Goal: Task Accomplishment & Management: Manage account settings

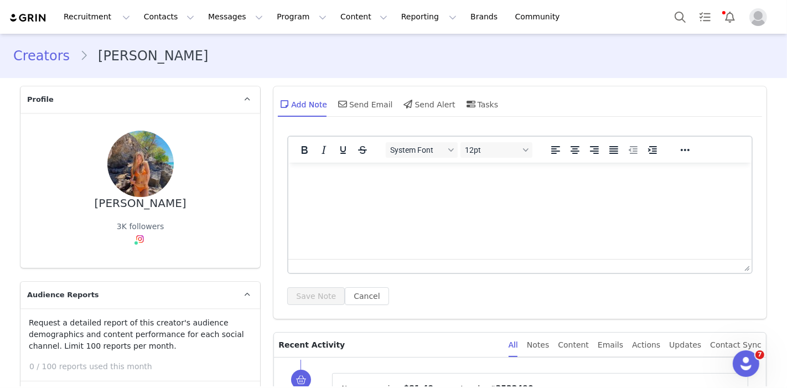
scroll to position [2115, 0]
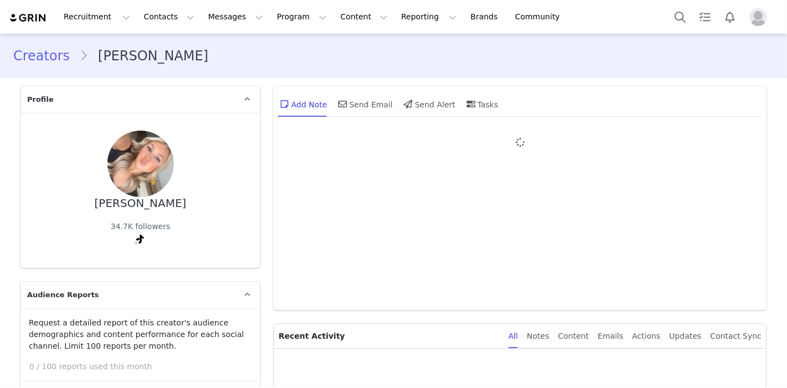
type input "+1 ([GEOGRAPHIC_DATA])"
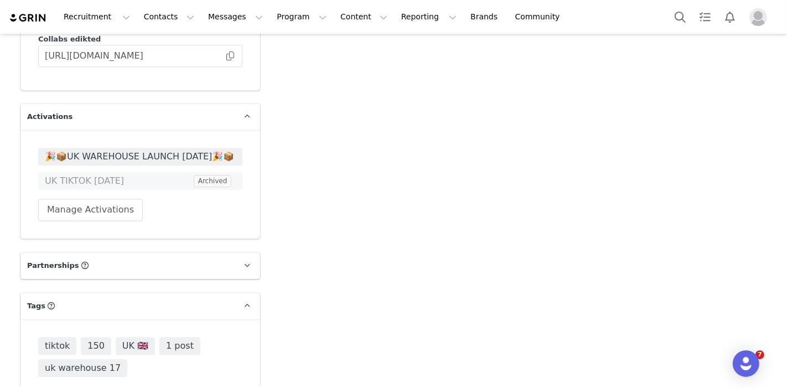
scroll to position [2091, 0]
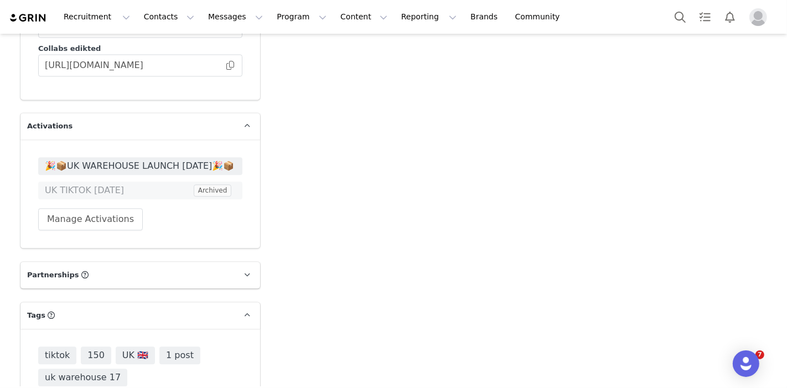
click at [149, 159] on span "🎉📦UK WAREHOUSE LAUNCH [DATE]🎉📦" at bounding box center [140, 165] width 191 height 13
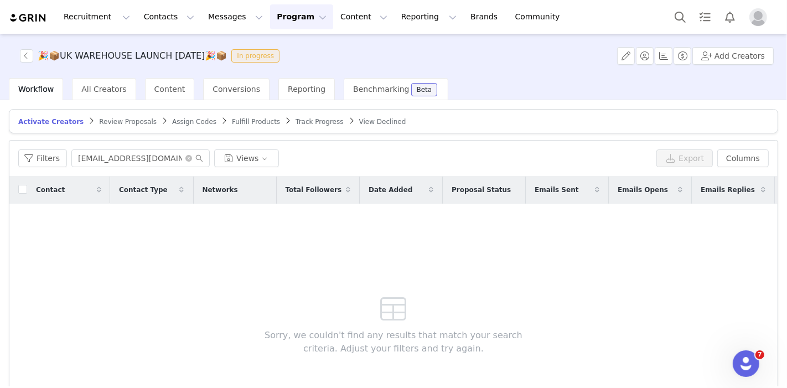
click at [100, 121] on span "Review Proposals" at bounding box center [128, 122] width 58 height 8
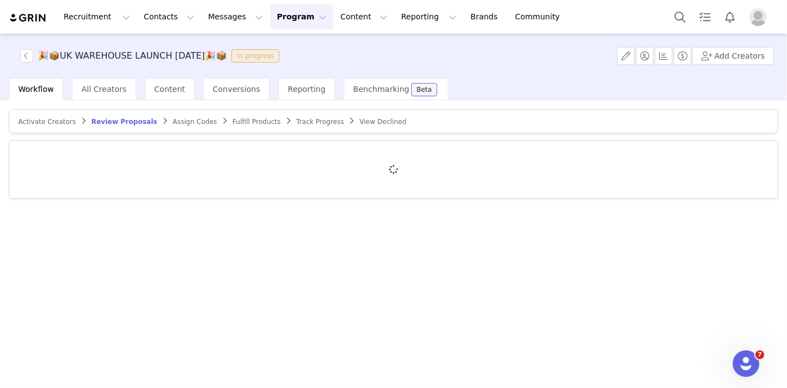
click at [113, 156] on div at bounding box center [393, 170] width 768 height 58
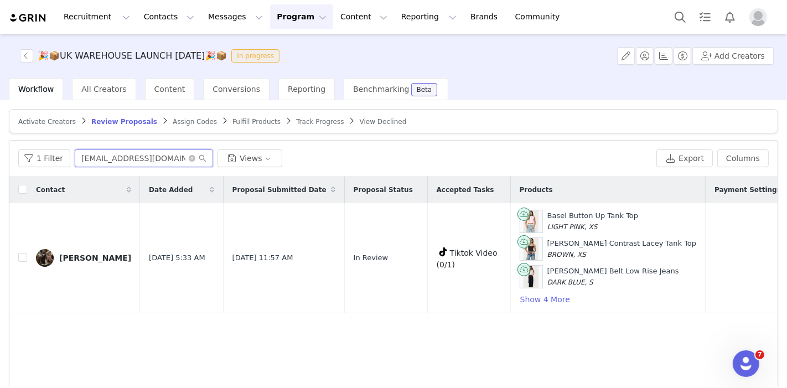
click at [136, 159] on input "[EMAIL_ADDRESS][DOMAIN_NAME]" at bounding box center [144, 158] width 138 height 18
paste input "[EMAIL_ADDRESS]"
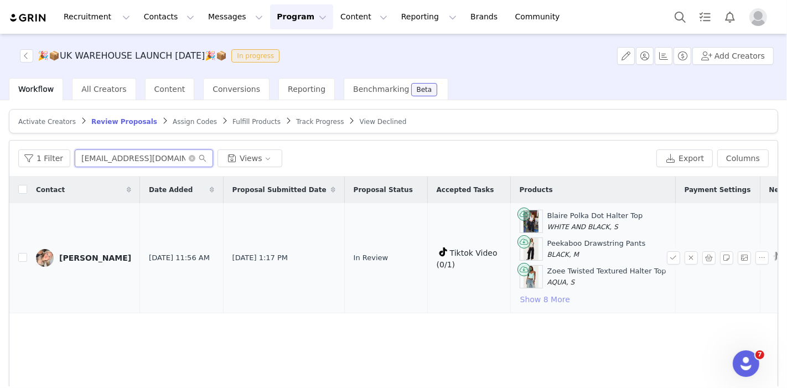
type input "[EMAIL_ADDRESS][DOMAIN_NAME]"
click at [520, 302] on button "Show 8 More" at bounding box center [545, 299] width 51 height 13
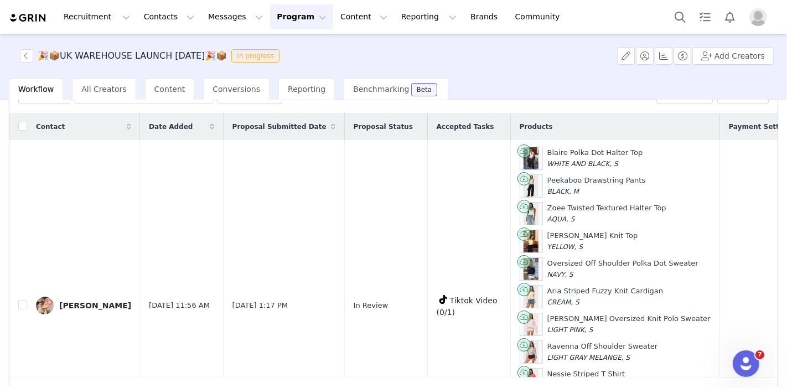
scroll to position [93, 0]
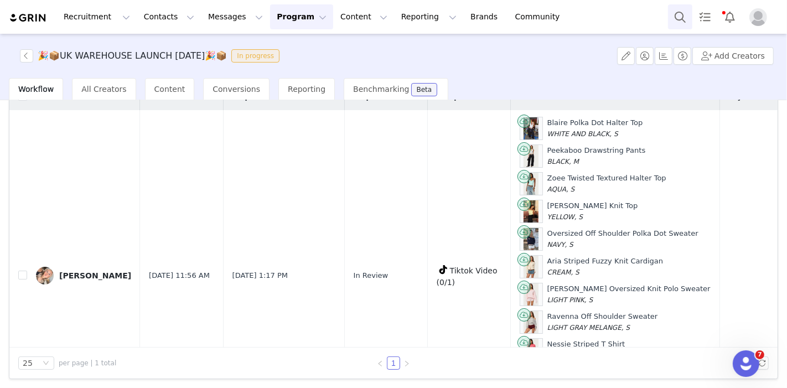
click at [674, 23] on button "Search" at bounding box center [680, 16] width 24 height 25
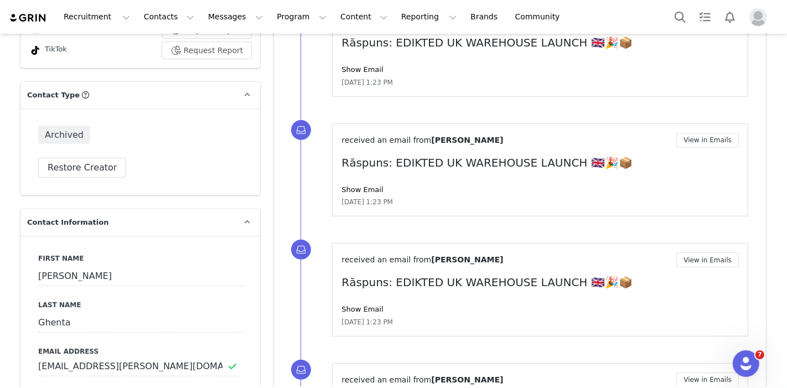
scroll to position [430, 0]
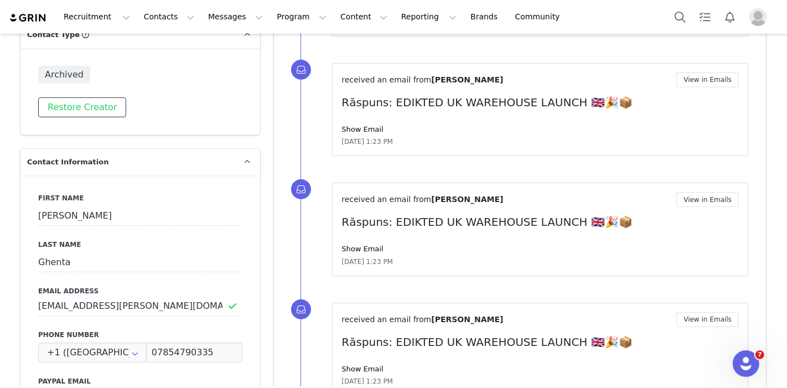
click at [106, 115] on button "Restore Creator" at bounding box center [82, 107] width 88 height 20
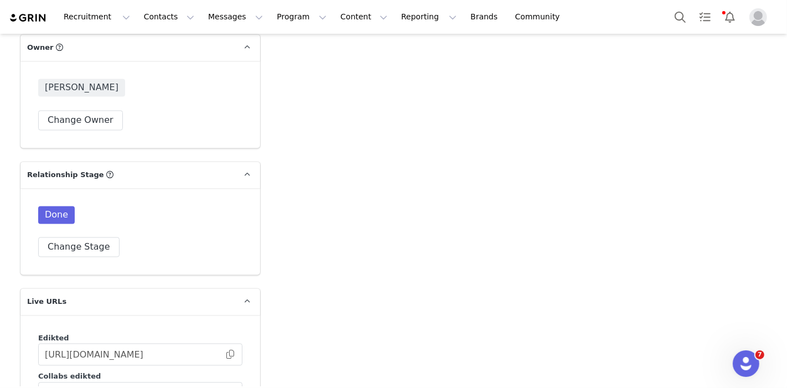
scroll to position [1784, 0]
click at [89, 237] on button "Change Stage" at bounding box center [78, 247] width 81 height 20
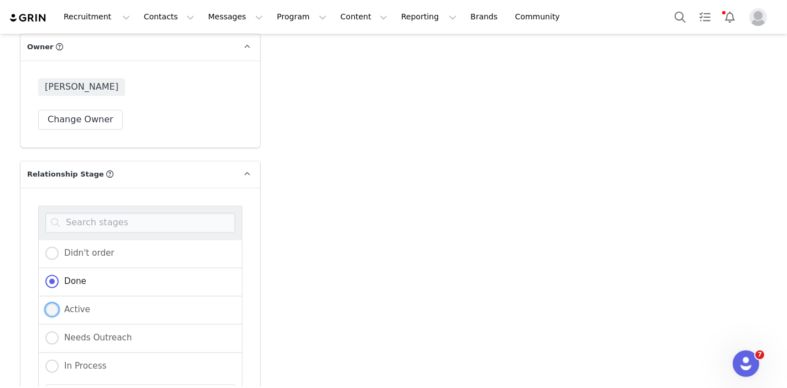
click at [59, 305] on span "Active" at bounding box center [75, 310] width 32 height 10
click at [54, 303] on input "Active" at bounding box center [51, 310] width 13 height 14
radio input "true"
radio input "false"
radio input "true"
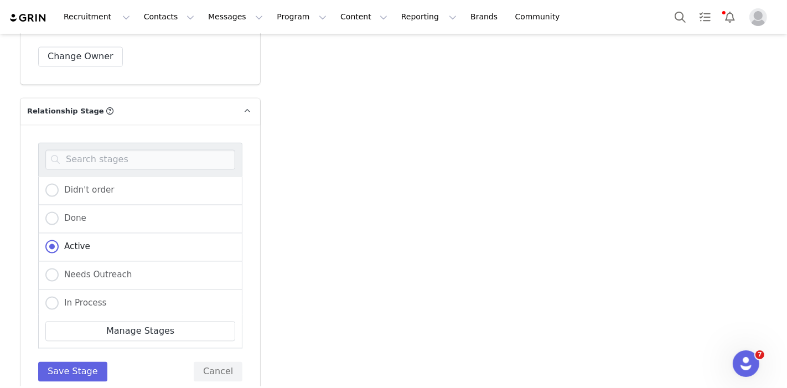
scroll to position [2091, 0]
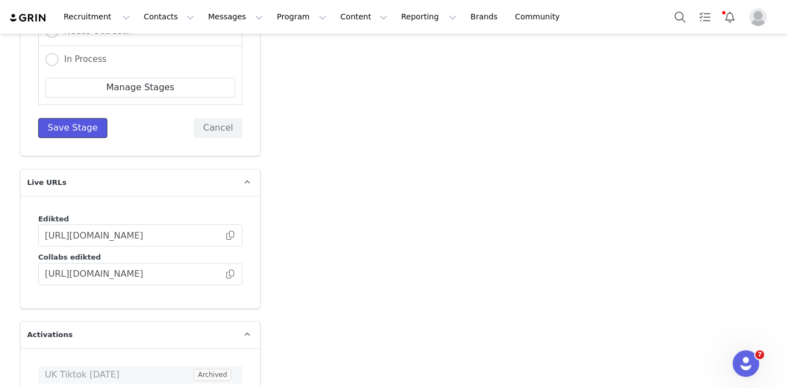
click at [74, 118] on button "Save Stage" at bounding box center [72, 128] width 69 height 20
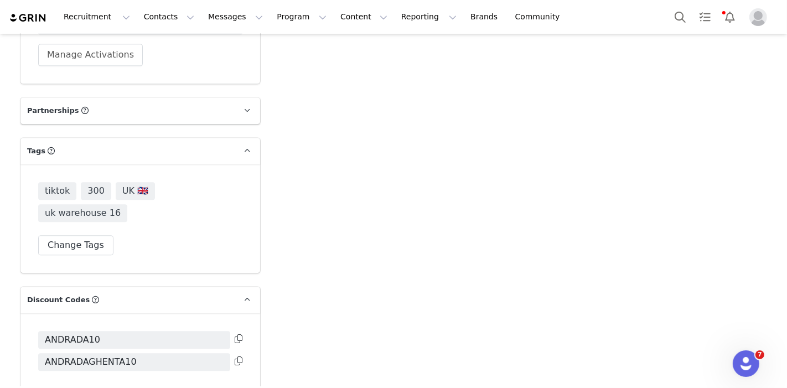
scroll to position [2088, 0]
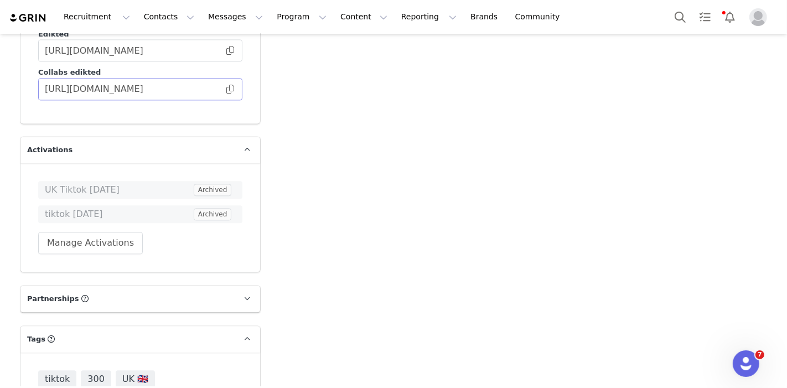
click at [225, 89] on span at bounding box center [230, 89] width 11 height 0
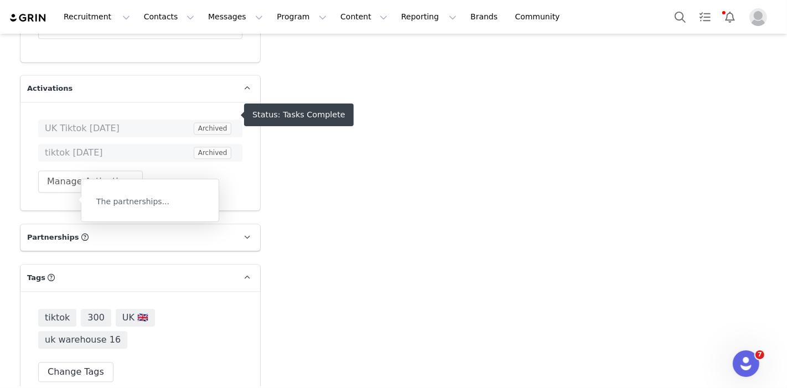
scroll to position [2149, 0]
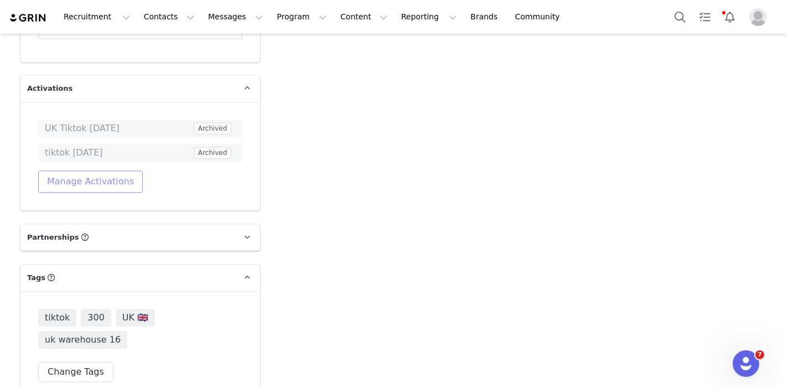
click at [91, 171] on button "Manage Activations" at bounding box center [90, 182] width 105 height 22
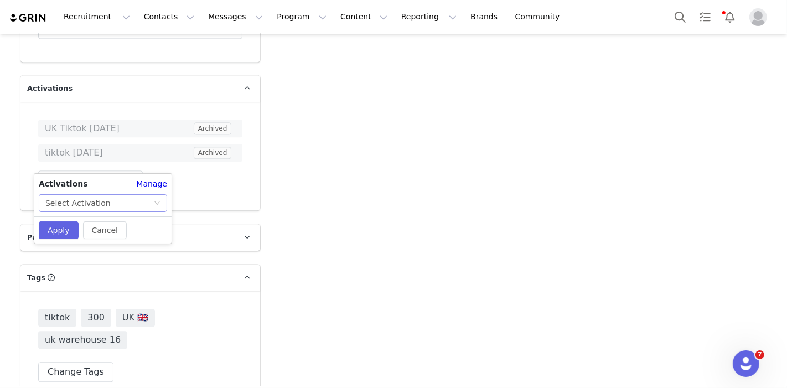
click at [125, 203] on div "Select Activation" at bounding box center [99, 203] width 108 height 17
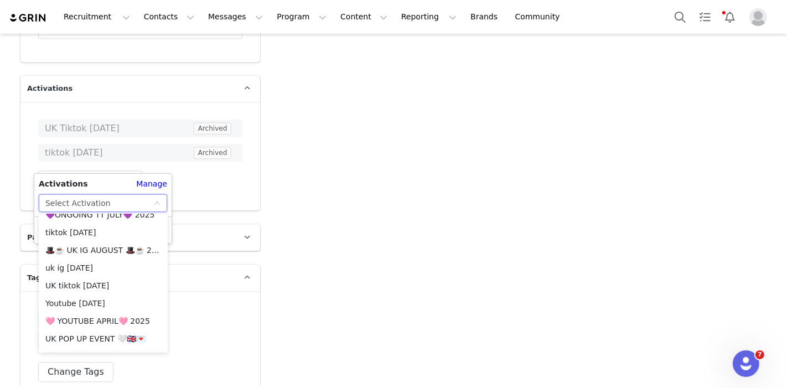
scroll to position [615, 0]
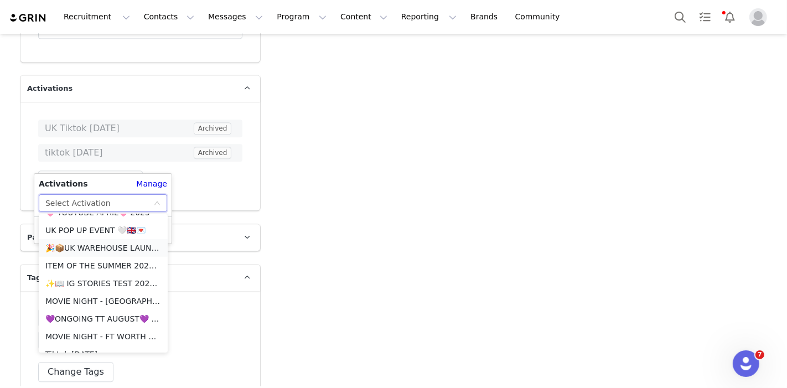
click at [107, 245] on li "🎉📦UK WAREHOUSE LAUNCH [DATE]🎉📦" at bounding box center [103, 248] width 129 height 18
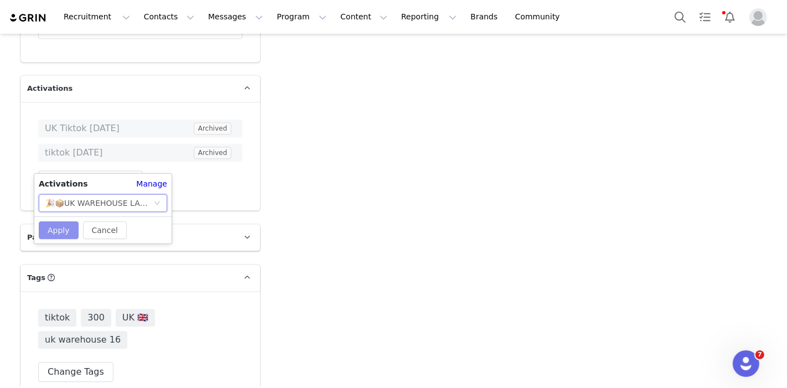
click at [62, 224] on button "Apply" at bounding box center [59, 230] width 40 height 18
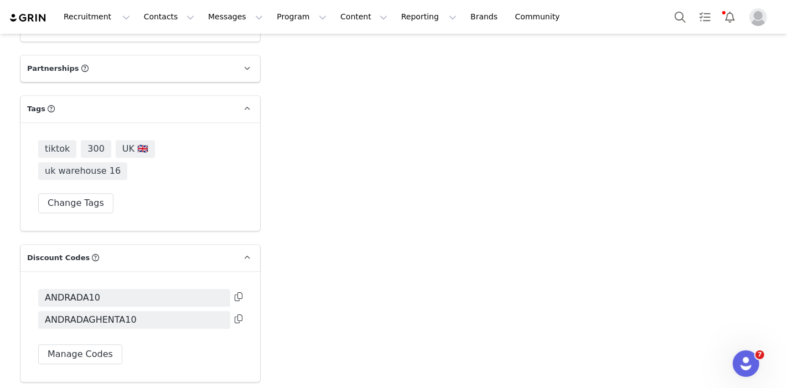
scroll to position [2395, 0]
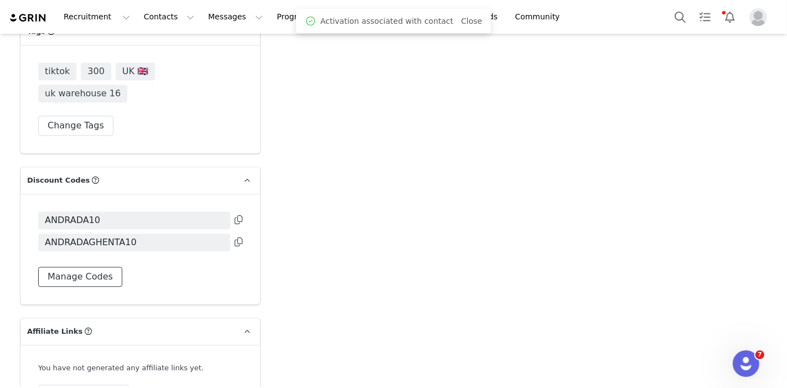
click at [81, 267] on button "Manage Codes" at bounding box center [80, 277] width 84 height 20
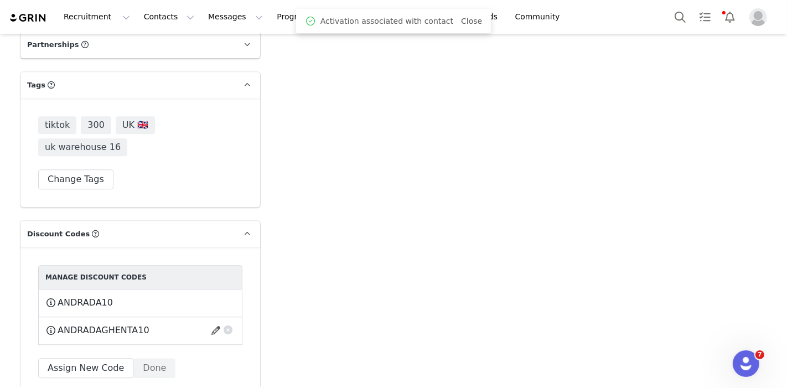
scroll to position [2419, 0]
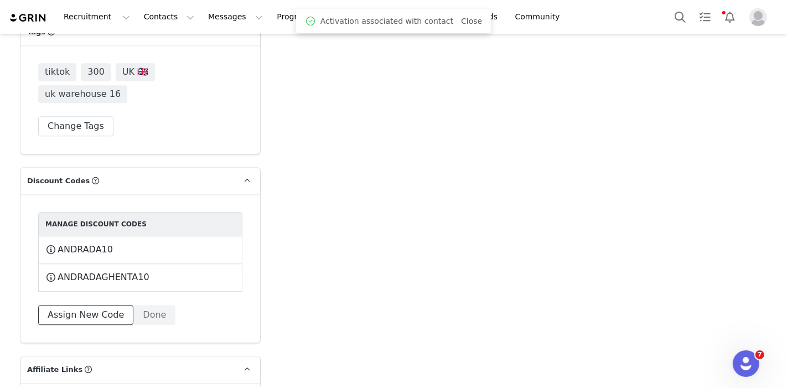
click at [84, 305] on button "Assign New Code" at bounding box center [85, 315] width 95 height 20
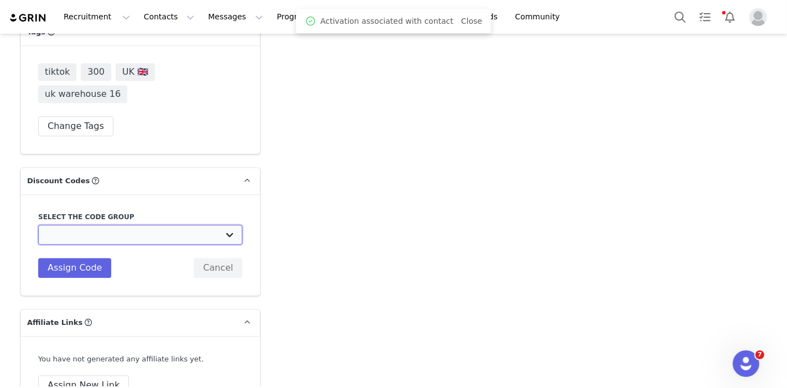
click at [139, 225] on select "Edikted UK: NEW TIKTOK ❤️ Edikted UK: NEW IG ❤️ Edikted: Students + IG Edikted:…" at bounding box center [140, 235] width 204 height 20
select select "10009859"
click at [38, 225] on select "Edikted UK: NEW TIKTOK ❤️ Edikted UK: NEW IG ❤️ Edikted: Students + IG Edikted:…" at bounding box center [140, 235] width 204 height 20
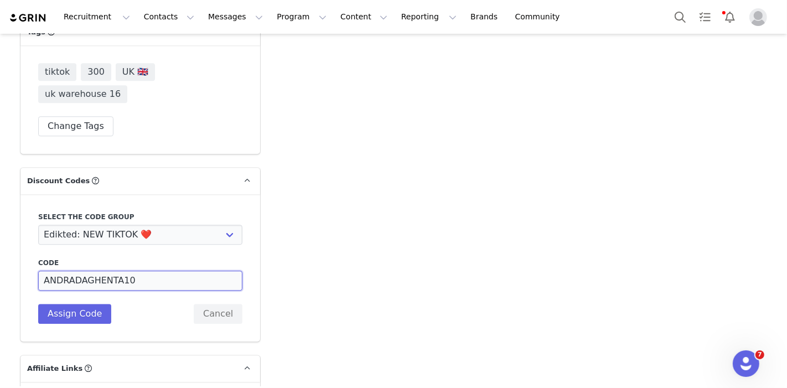
click at [111, 271] on input "ANDRADAGHENTA10" at bounding box center [140, 281] width 204 height 20
click at [109, 271] on input "ANDRADAGHENTAX10" at bounding box center [140, 281] width 204 height 20
type input "ANDRADAGHENTAX10"
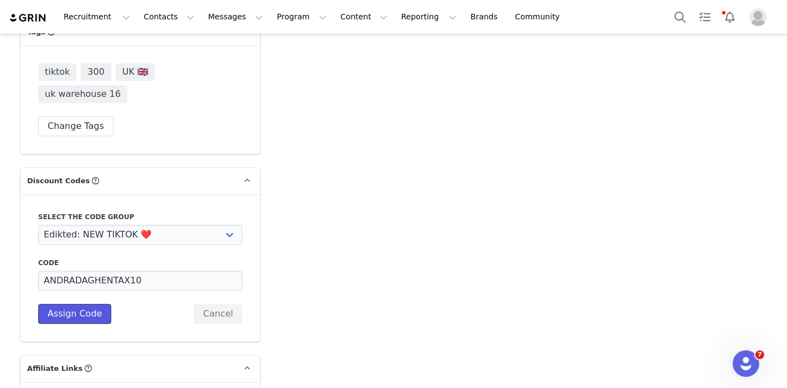
click at [81, 304] on button "Assign Code" at bounding box center [74, 314] width 73 height 20
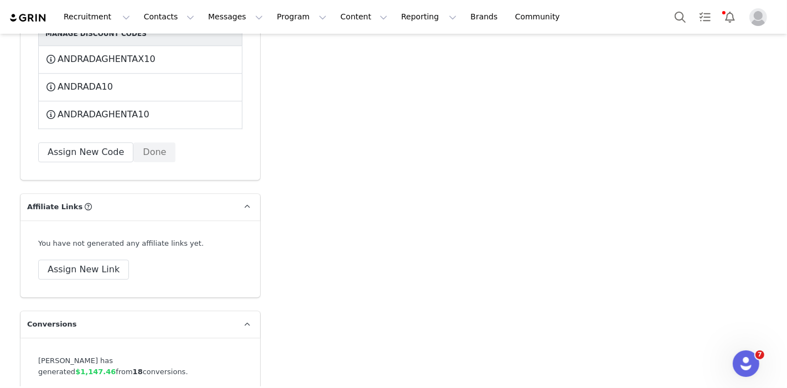
scroll to position [2241, 0]
